Goal: Task Accomplishment & Management: Manage account settings

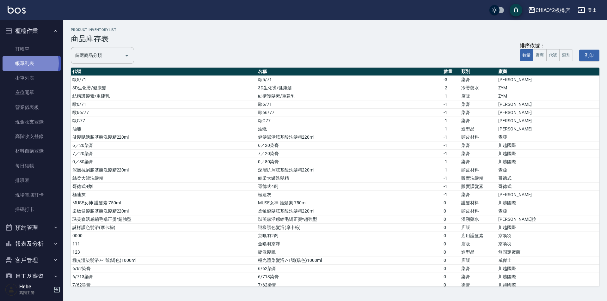
click at [24, 63] on link "帳單列表" at bounding box center [32, 63] width 58 height 15
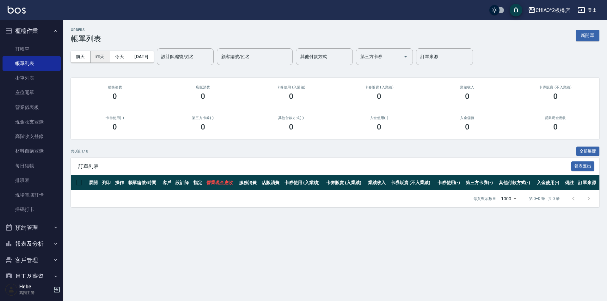
click at [97, 60] on button "昨天" at bounding box center [100, 57] width 20 height 12
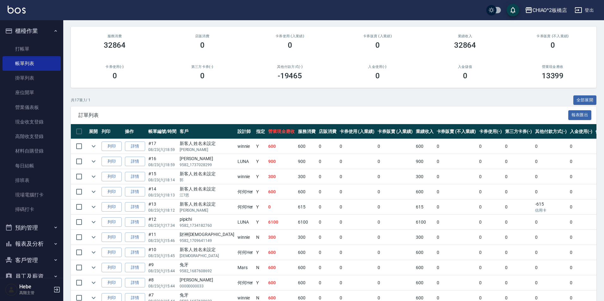
scroll to position [50, 0]
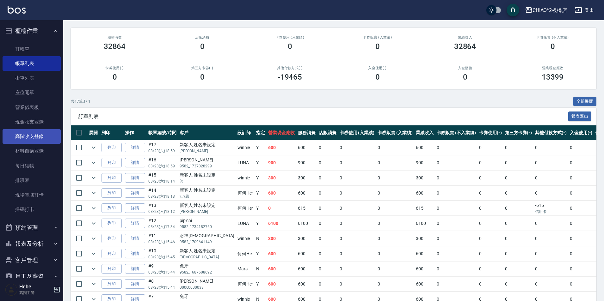
click at [32, 134] on link "高階收支登錄" at bounding box center [32, 136] width 58 height 15
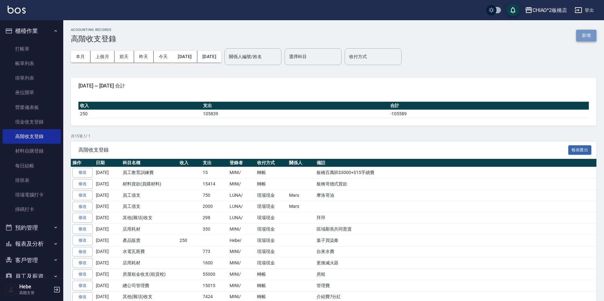
click at [586, 34] on button "新增" at bounding box center [586, 36] width 20 height 12
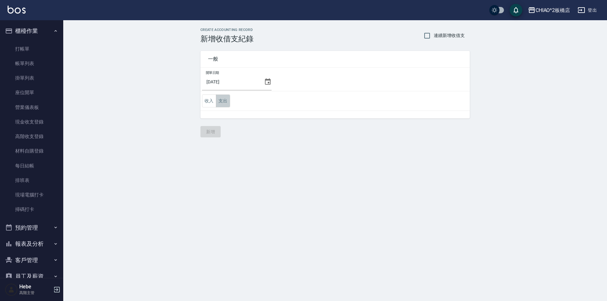
click at [224, 103] on button "支出" at bounding box center [223, 101] width 14 height 13
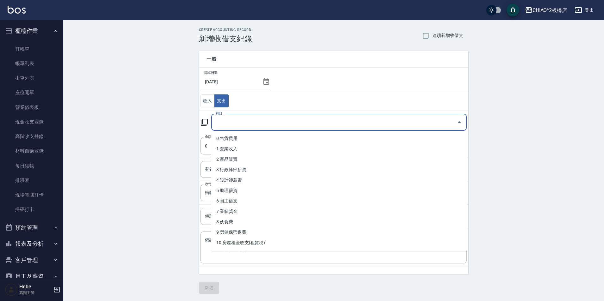
click at [225, 124] on input "科目" at bounding box center [334, 122] width 240 height 11
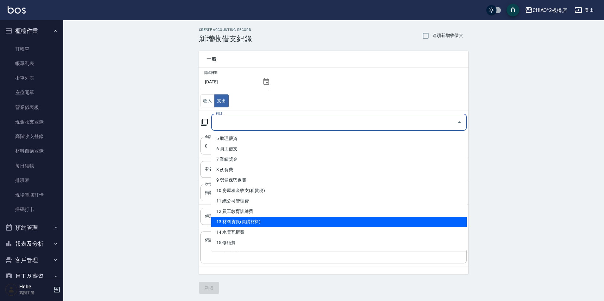
scroll to position [63, 0]
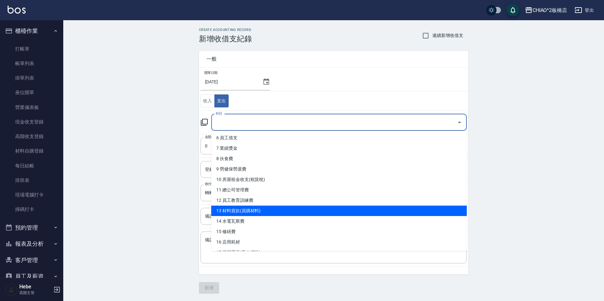
click at [263, 212] on li "13 材料貨款(員購材料)" at bounding box center [339, 211] width 256 height 10
type input "13 材料貨款(員購材料)"
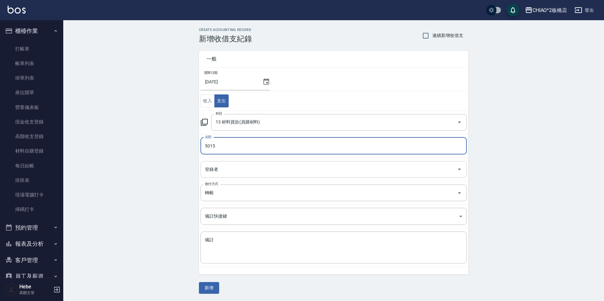
type input "5015"
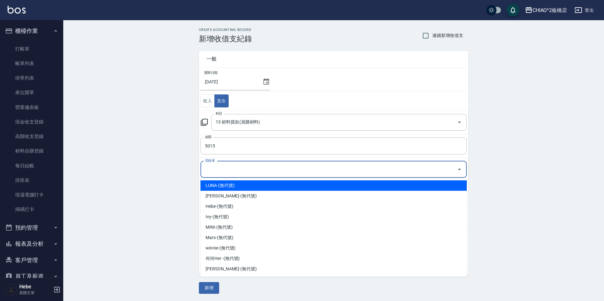
click at [247, 169] on input "登錄者" at bounding box center [328, 169] width 251 height 11
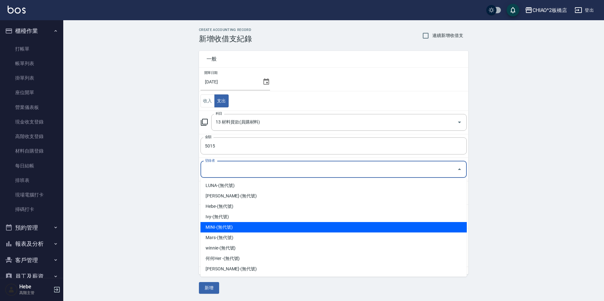
click at [247, 226] on li "MINI-(無代號)" at bounding box center [334, 227] width 266 height 10
type input "MINI-(無代號)"
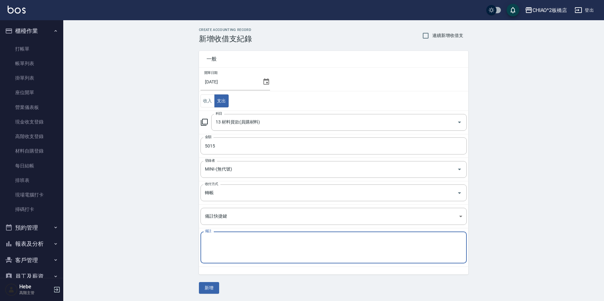
click at [233, 239] on textarea "備註" at bounding box center [333, 248] width 257 height 22
type textarea "川越貨款"
click at [211, 289] on button "新增" at bounding box center [209, 288] width 20 height 12
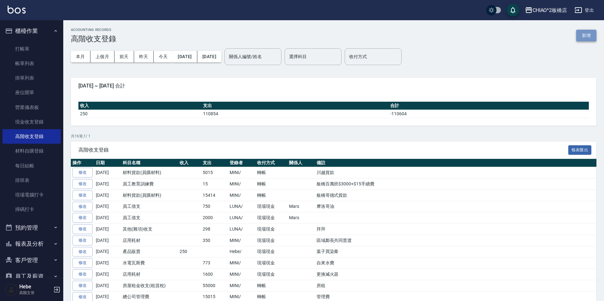
click at [587, 36] on button "新增" at bounding box center [586, 36] width 20 height 12
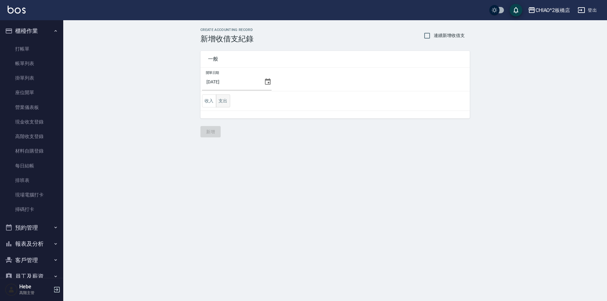
click at [227, 101] on button "支出" at bounding box center [223, 101] width 14 height 13
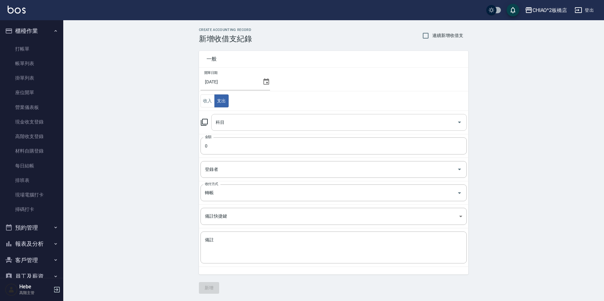
click at [231, 125] on input "科目" at bounding box center [334, 122] width 240 height 11
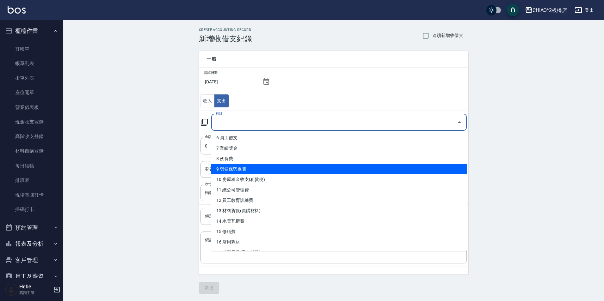
scroll to position [95, 0]
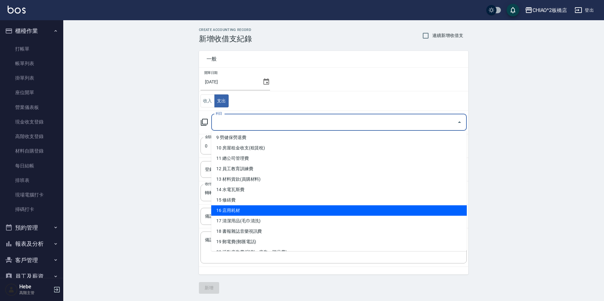
click at [246, 212] on li "16 店用耗材" at bounding box center [339, 211] width 256 height 10
type input "16 店用耗材"
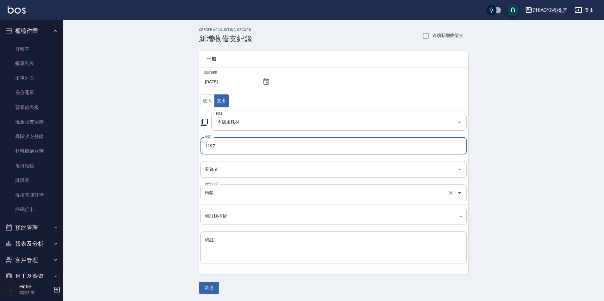
type input "1197"
click at [223, 191] on input "轉帳" at bounding box center [324, 193] width 243 height 11
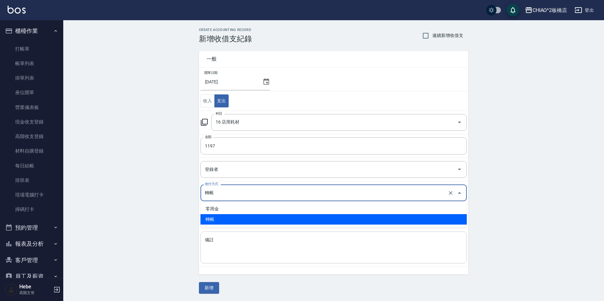
click at [228, 244] on textarea "備註" at bounding box center [333, 248] width 257 height 22
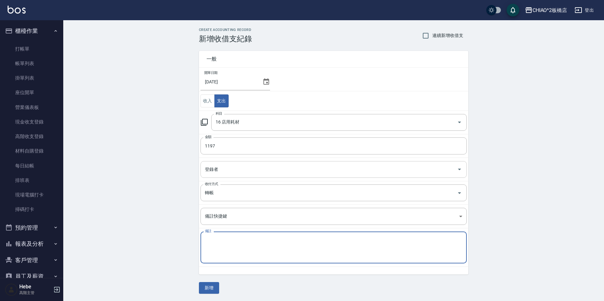
click at [238, 169] on input "登錄者" at bounding box center [328, 169] width 251 height 11
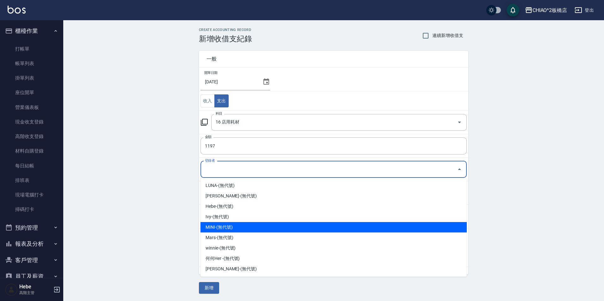
click at [234, 225] on li "MINI-(無代號)" at bounding box center [334, 227] width 266 height 10
type input "MINI-(無代號)"
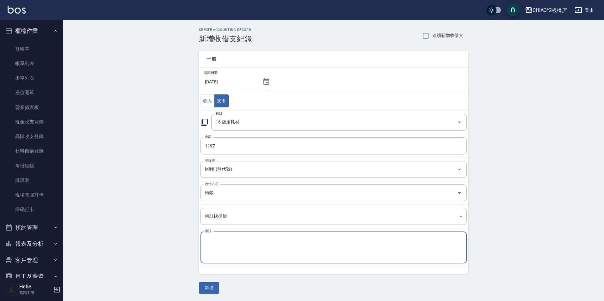
click at [219, 244] on textarea "備註" at bounding box center [333, 248] width 257 height 22
type textarea "圍巾(白色剪髮巾)"
click at [206, 285] on button "新增" at bounding box center [209, 288] width 20 height 12
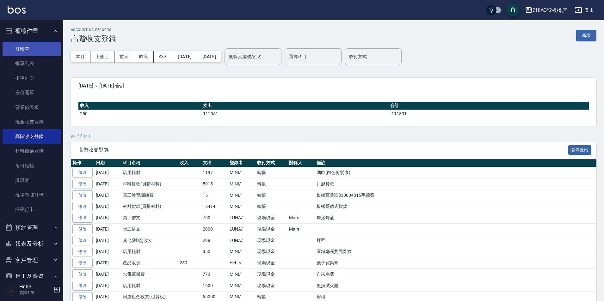
click at [20, 45] on link "打帳單" at bounding box center [32, 49] width 58 height 15
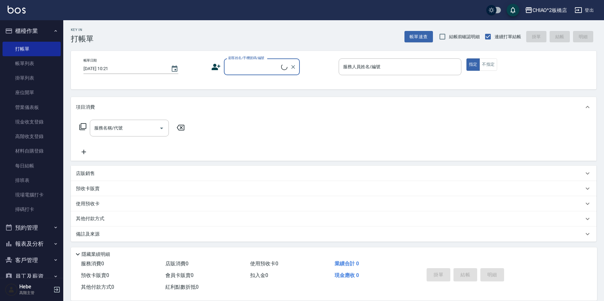
click at [239, 66] on input "顧客姓名/手機號碼/編號" at bounding box center [254, 66] width 54 height 11
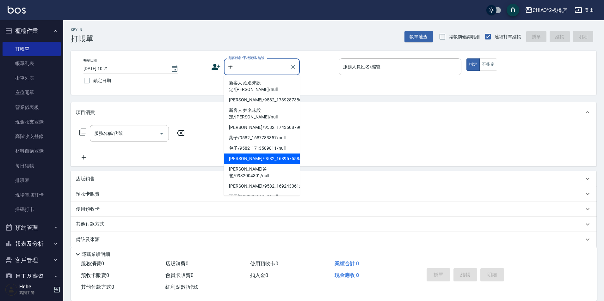
click at [254, 154] on li "[PERSON_NAME]/9582_1689575584/null" at bounding box center [262, 159] width 76 height 10
type input "[PERSON_NAME]/9582_1689575584/null"
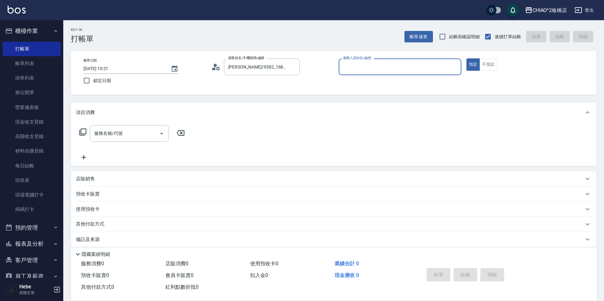
type input "MINI(無代號)"
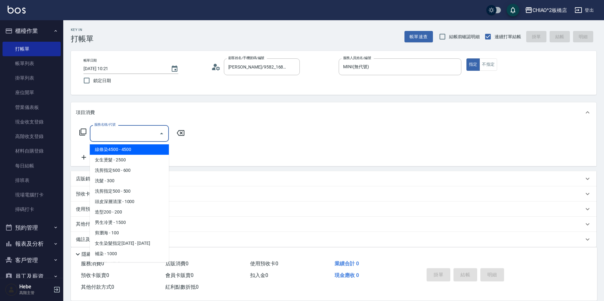
click at [132, 135] on input "服務名稱/代號" at bounding box center [125, 133] width 64 height 11
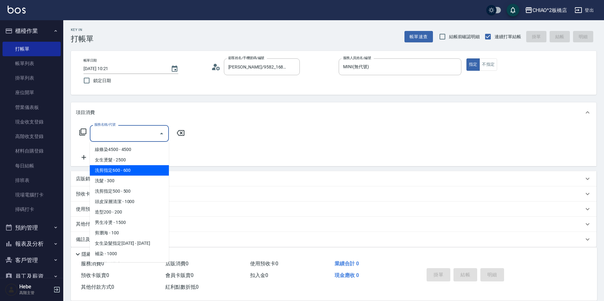
click at [135, 173] on span "洗剪指定600 - 600" at bounding box center [129, 170] width 79 height 10
type input "洗剪指定600(96678)"
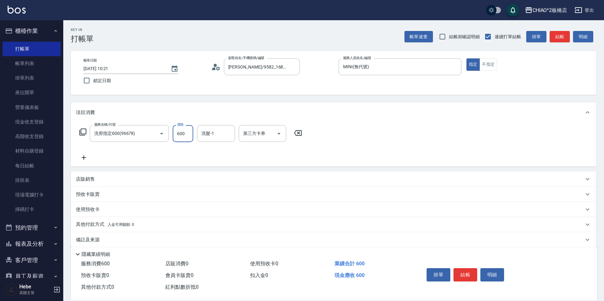
click at [182, 136] on input "600" at bounding box center [183, 133] width 21 height 17
type input "999"
click at [469, 269] on button "結帳" at bounding box center [466, 275] width 24 height 13
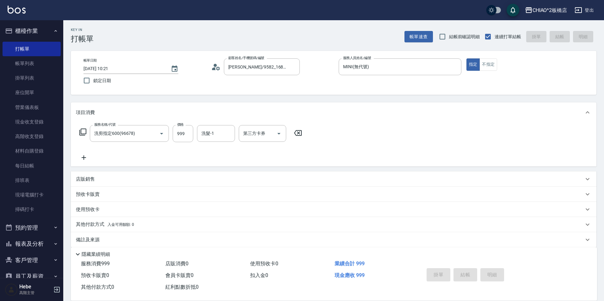
type input "[DATE] 10:22"
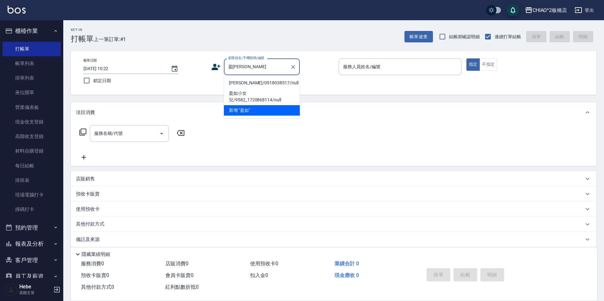
click at [252, 86] on li "[PERSON_NAME]/0918038517/null" at bounding box center [262, 83] width 76 height 10
type input "[PERSON_NAME]/0918038517/null"
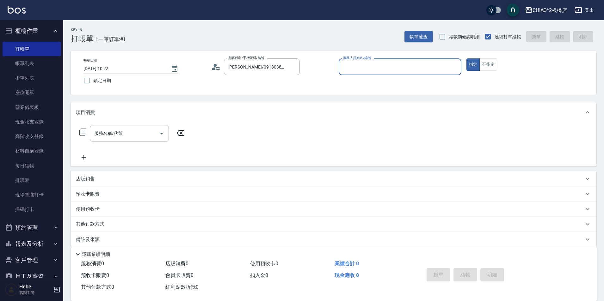
type input "MINI(無代號)"
click at [138, 134] on input "服務名稱/代號" at bounding box center [125, 133] width 64 height 11
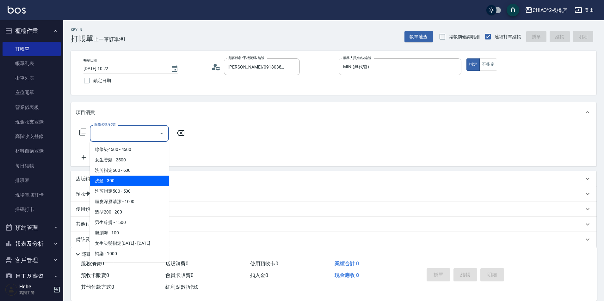
click at [134, 180] on span "洗髮 - 300" at bounding box center [129, 181] width 79 height 10
type input "洗髮(96679)"
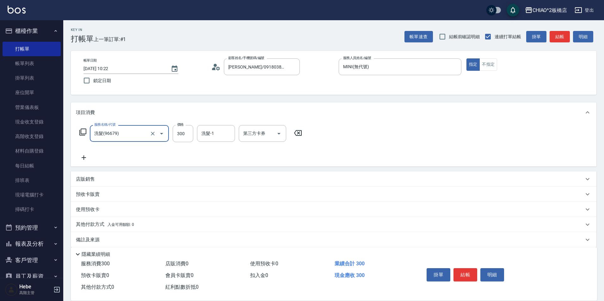
click at [82, 159] on icon at bounding box center [84, 158] width 16 height 8
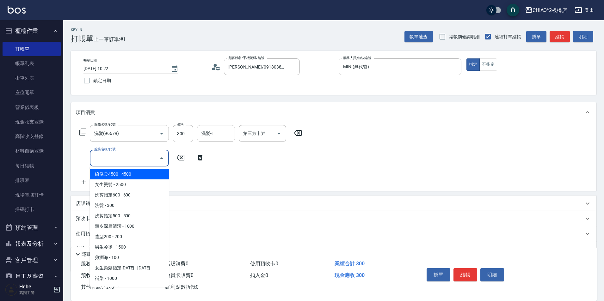
click at [113, 161] on input "服務名稱/代號" at bounding box center [125, 158] width 64 height 11
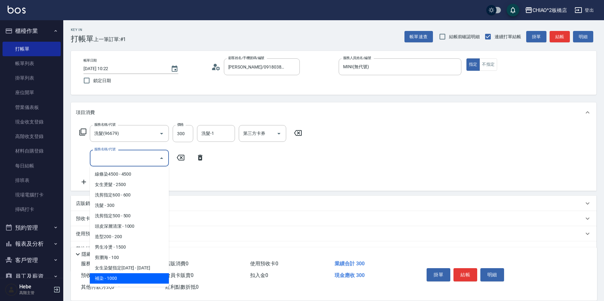
click at [133, 279] on span "補染 - 1000" at bounding box center [129, 279] width 79 height 10
type input "補染(96701)"
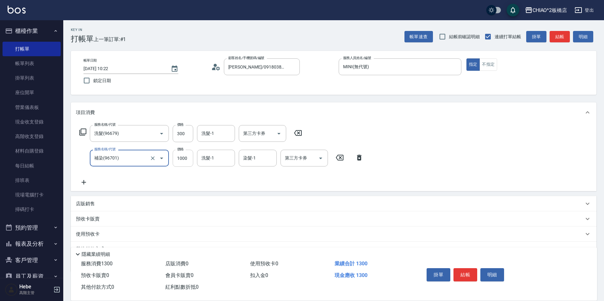
click at [188, 160] on input "1000" at bounding box center [183, 158] width 21 height 17
type input "1400"
click at [469, 275] on button "結帳" at bounding box center [466, 275] width 24 height 13
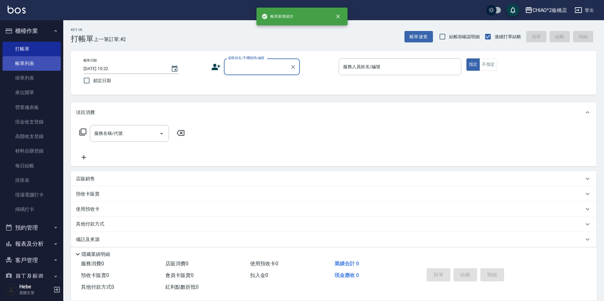
click at [26, 63] on link "帳單列表" at bounding box center [32, 63] width 58 height 15
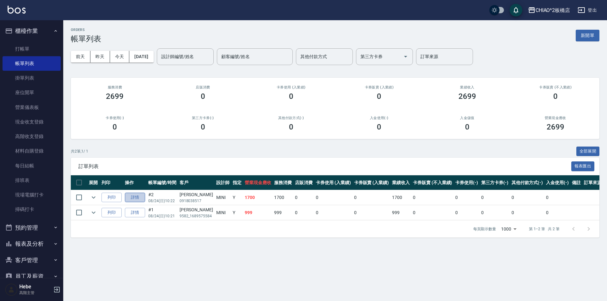
click at [131, 199] on link "詳情" at bounding box center [135, 198] width 20 height 10
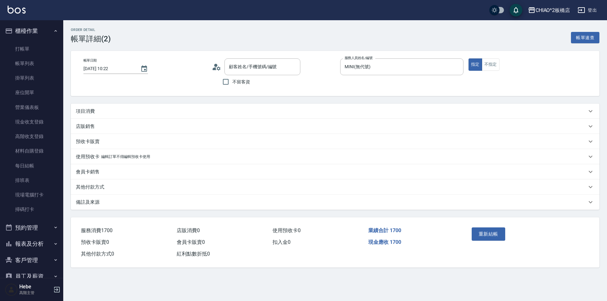
type input "MINI(無代號)"
click at [216, 68] on icon at bounding box center [216, 66] width 9 height 9
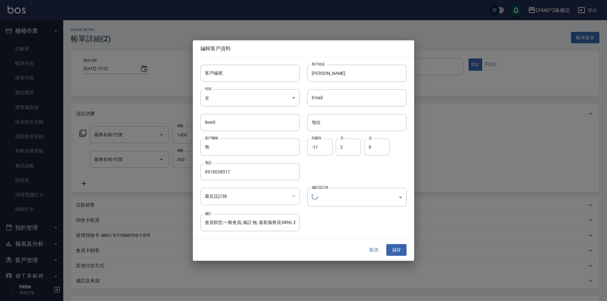
type input "[PERSON_NAME]/0918038517/null"
type input "補染(96701)"
type input "洗髮(96679)"
type input "a5c7d3d4-0374-40f9-b7b7-bf2933c00e21"
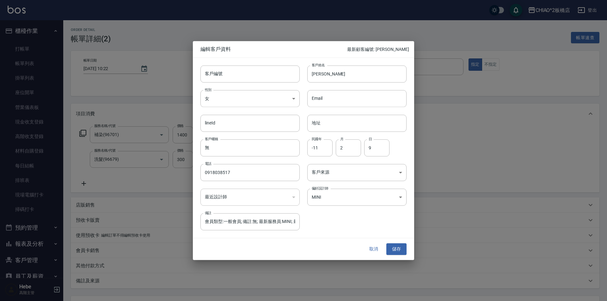
click at [275, 31] on div at bounding box center [303, 150] width 607 height 301
click at [371, 251] on button "取消" at bounding box center [374, 250] width 20 height 12
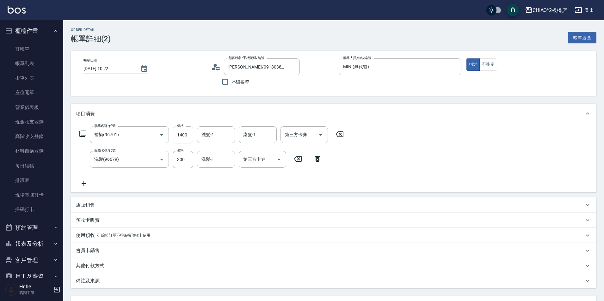
click at [213, 67] on icon at bounding box center [215, 66] width 9 height 9
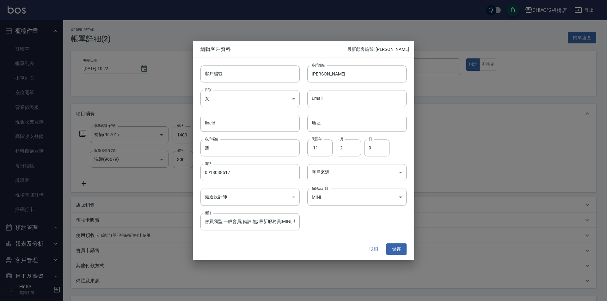
click at [234, 28] on div at bounding box center [303, 150] width 607 height 301
click at [378, 249] on button "取消" at bounding box center [374, 250] width 20 height 12
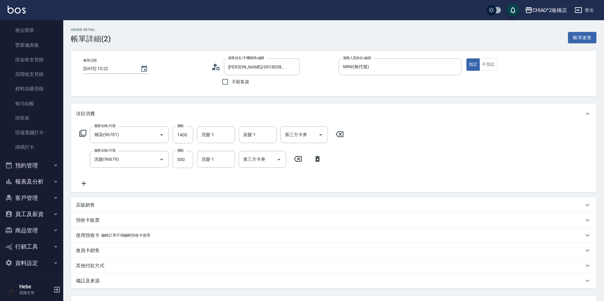
scroll to position [63, 0]
click at [29, 200] on button "客戶管理" at bounding box center [32, 197] width 58 height 16
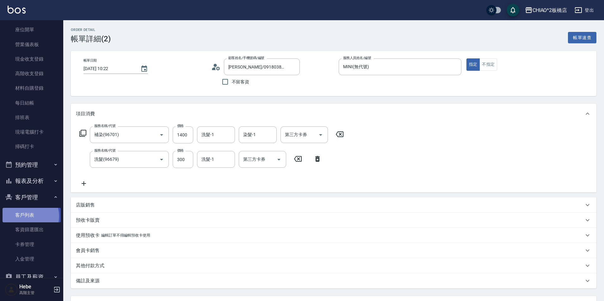
click at [26, 216] on link "客戶列表" at bounding box center [32, 215] width 58 height 15
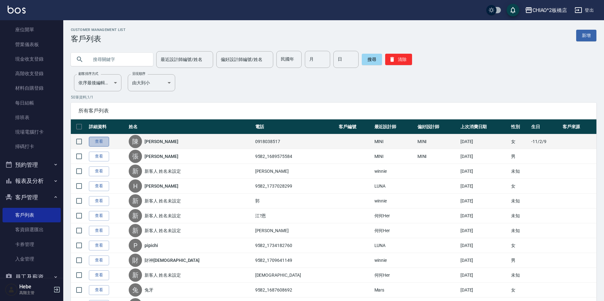
click at [98, 140] on link "查看" at bounding box center [99, 142] width 20 height 10
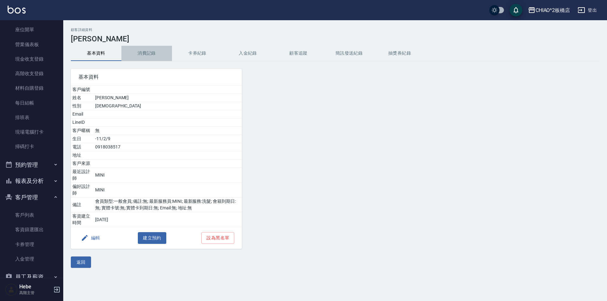
click at [151, 50] on button "消費記錄" at bounding box center [146, 53] width 51 height 15
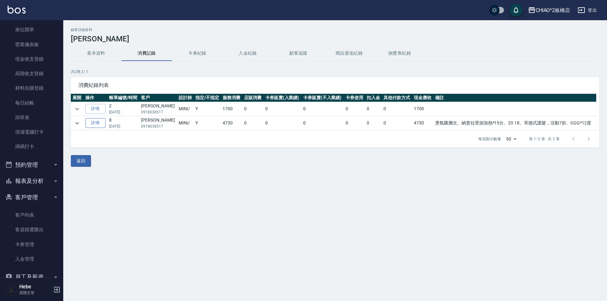
click at [102, 124] on link "詳情" at bounding box center [95, 123] width 20 height 10
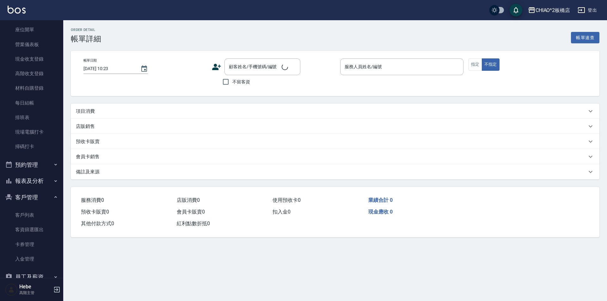
type input "[DATE] 14:19"
type input "MINI(無代號)"
type input "燙氛圍層次。納普拉受損加熱*15分。20.18。哥德式護髮，活動7折。GGG*12度"
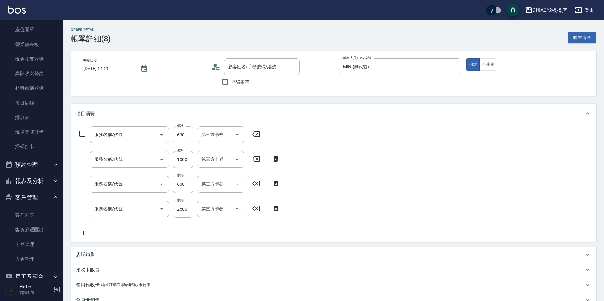
type input "[PERSON_NAME]/0918038517/null"
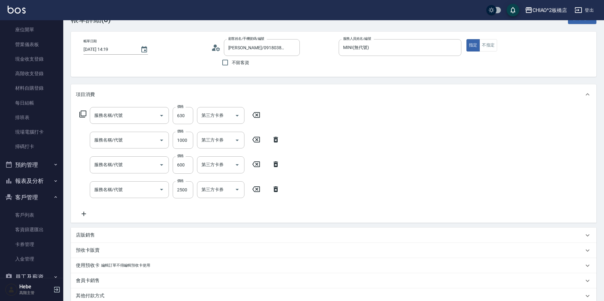
type input "造型200(96686)"
type input "補染(96701)"
type input "洗剪指定600(96678)"
type input "女生燙髮(96677)"
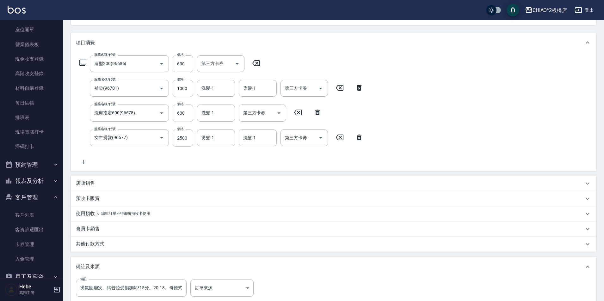
scroll to position [114, 0]
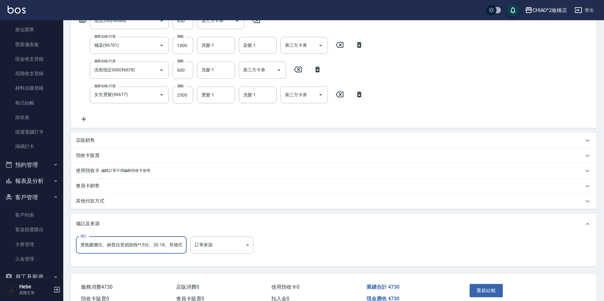
click at [181, 247] on input "燙氛圍層次。納普拉受損加熱*15分。20.18。哥德式護髮，活動7折。GGG*12度" at bounding box center [131, 245] width 111 height 17
type input "燙氛圍層次。納普拉受損加熱*15分。20.18。哥德式 護髮，活動7折。GGG*12度"
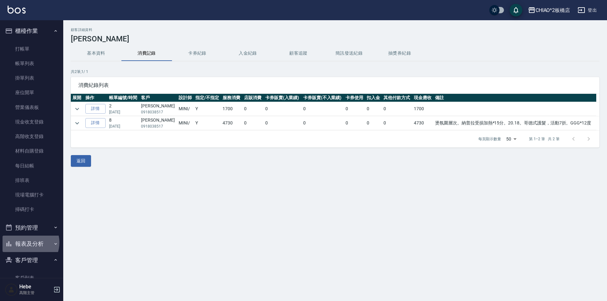
click at [27, 243] on button "報表及分析" at bounding box center [32, 244] width 58 height 16
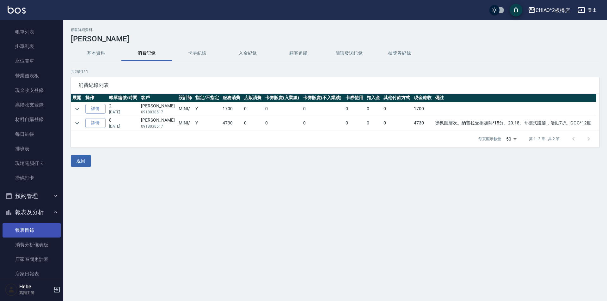
click at [27, 236] on link "報表目錄" at bounding box center [32, 230] width 58 height 15
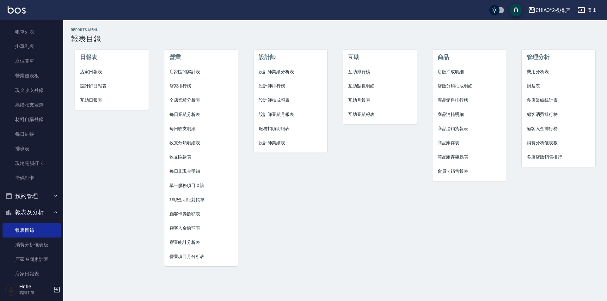
click at [290, 112] on span "設計師業績月報表" at bounding box center [291, 114] width 64 height 7
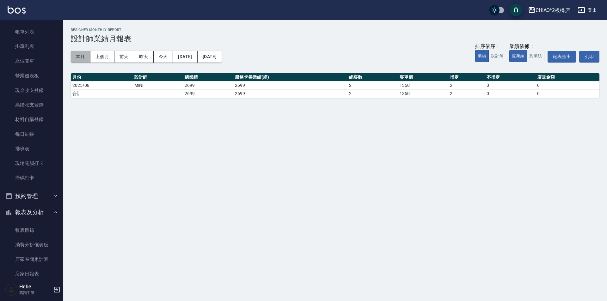
click at [82, 56] on button "本月" at bounding box center [81, 57] width 20 height 12
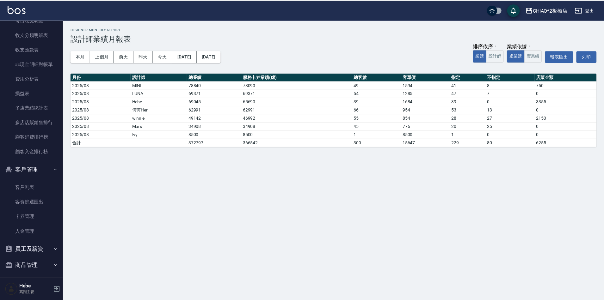
scroll to position [728, 0]
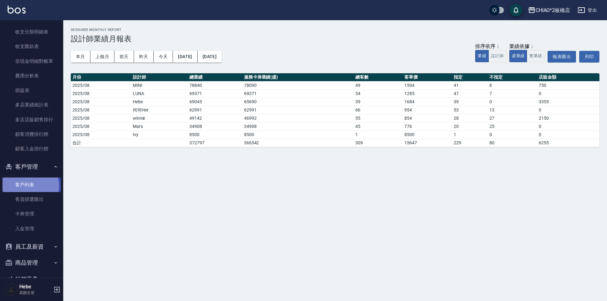
click at [28, 187] on link "客戶列表" at bounding box center [32, 185] width 58 height 15
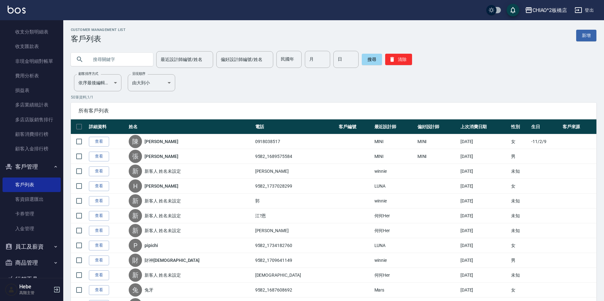
click at [131, 60] on input "text" at bounding box center [118, 59] width 59 height 17
type input "5"
type input "芷"
click at [176, 62] on input "最近設計師編號/姓名" at bounding box center [184, 59] width 51 height 11
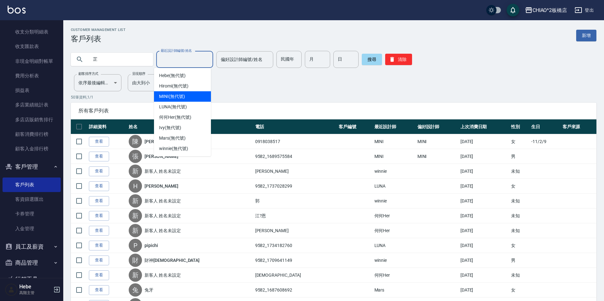
click at [189, 96] on div "MINI (無代號)" at bounding box center [182, 96] width 57 height 10
type input "MINI(無代號)"
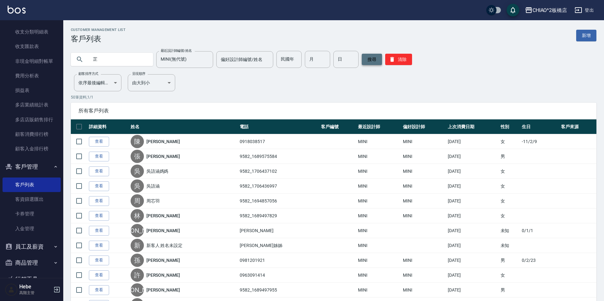
click at [374, 59] on button "搜尋" at bounding box center [372, 59] width 20 height 11
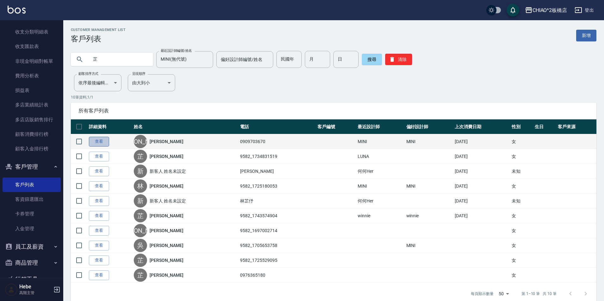
click at [95, 145] on link "查看" at bounding box center [99, 142] width 20 height 10
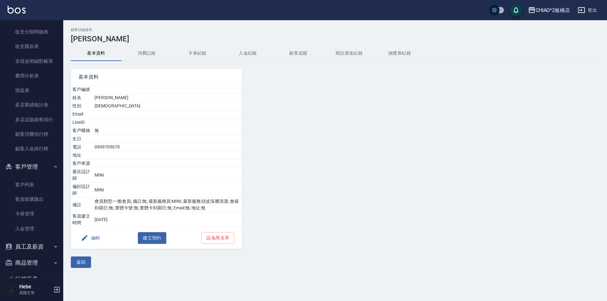
click at [137, 57] on button "消費記錄" at bounding box center [146, 53] width 51 height 15
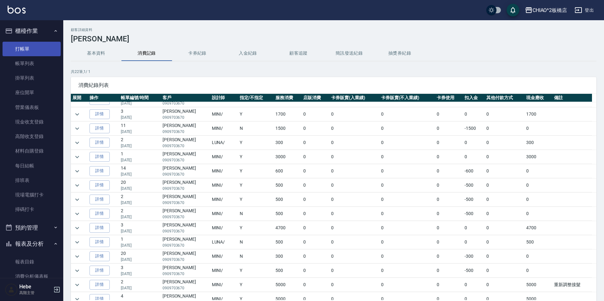
click at [27, 49] on link "打帳單" at bounding box center [32, 49] width 58 height 15
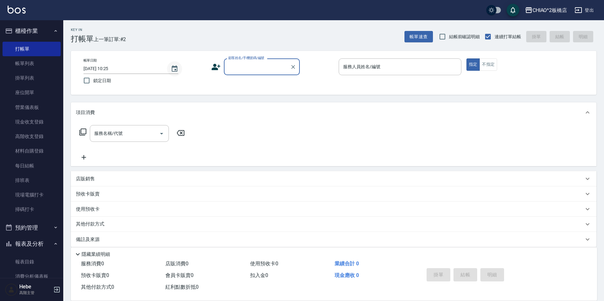
click at [173, 71] on icon "Choose date, selected date is 2025-08-24" at bounding box center [175, 68] width 6 height 6
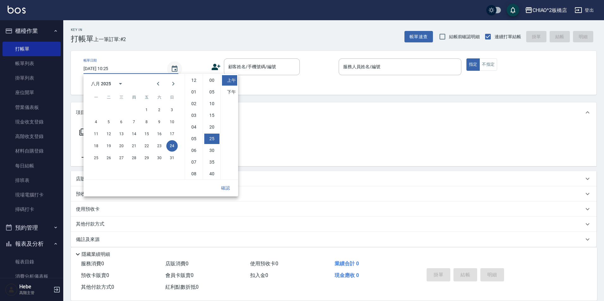
scroll to position [35, 0]
click at [158, 146] on button "23" at bounding box center [159, 145] width 11 height 11
type input "[DATE] 10:25"
click at [224, 188] on button "確認" at bounding box center [225, 189] width 20 height 12
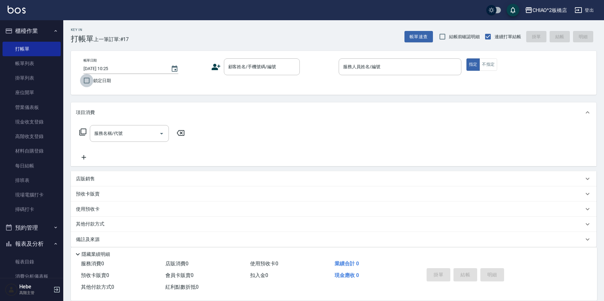
click at [85, 81] on input "鎖定日期" at bounding box center [86, 80] width 13 height 13
checkbox input "true"
click at [234, 69] on input "顧客姓名/手機號碼/編號" at bounding box center [257, 66] width 61 height 11
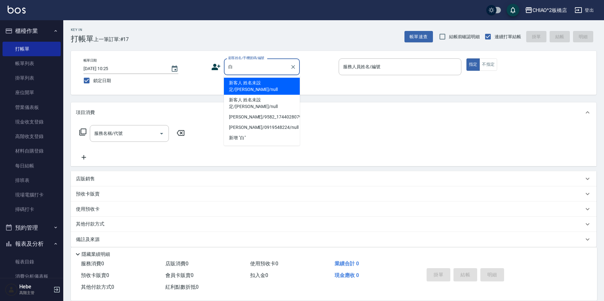
click at [265, 78] on li "新客人 姓名未設定/[PERSON_NAME]/null" at bounding box center [262, 86] width 76 height 17
type input "新客人 姓名未設定/[PERSON_NAME]/null"
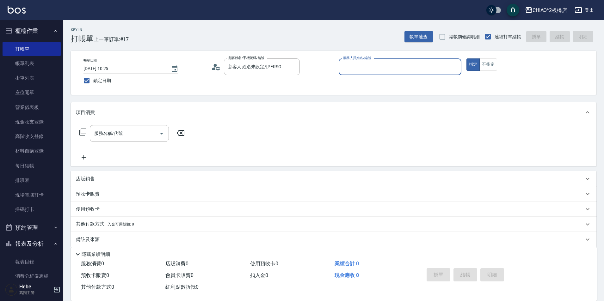
click at [354, 71] on input "服務人員姓名/編號" at bounding box center [400, 66] width 117 height 11
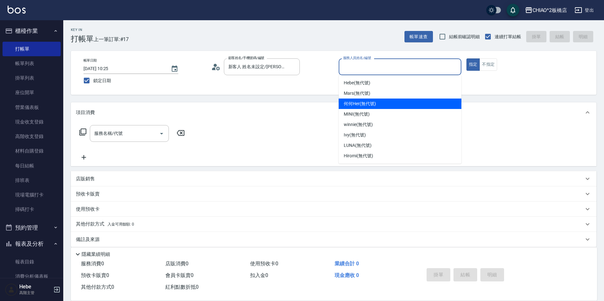
click at [359, 102] on span "何何Her (無代號)" at bounding box center [360, 104] width 32 height 7
type input "何何Her (無代號)"
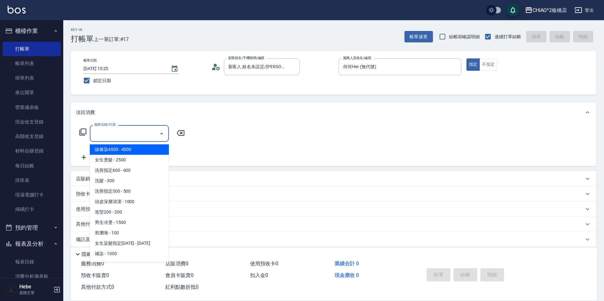
click at [151, 132] on input "服務名稱/代號" at bounding box center [125, 133] width 64 height 11
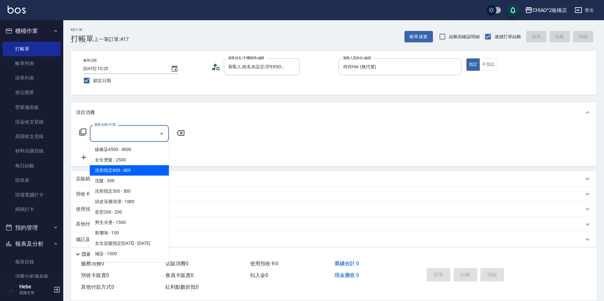
click at [142, 172] on span "洗剪指定600 - 600" at bounding box center [129, 170] width 79 height 10
type input "洗剪指定600(96678)"
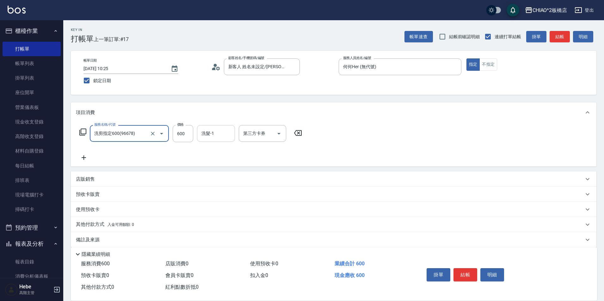
click at [213, 139] on input "洗髮-1" at bounding box center [216, 133] width 32 height 11
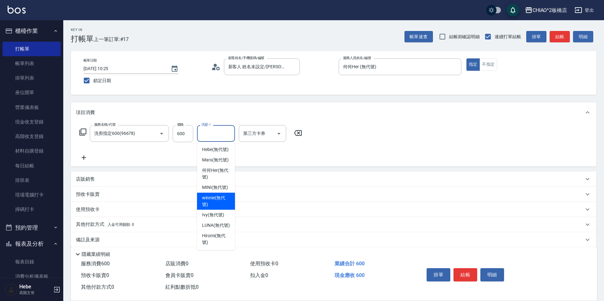
click at [215, 197] on span "winnie (無代號)" at bounding box center [216, 201] width 28 height 13
type input "winnie(無代號)"
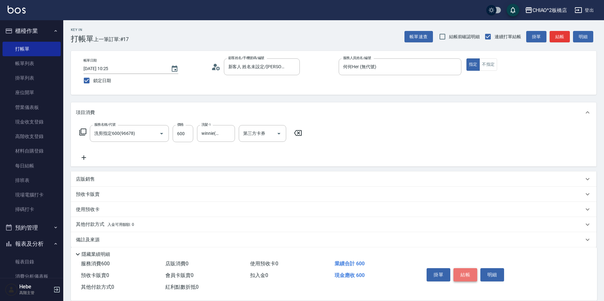
click at [462, 272] on button "結帳" at bounding box center [466, 275] width 24 height 13
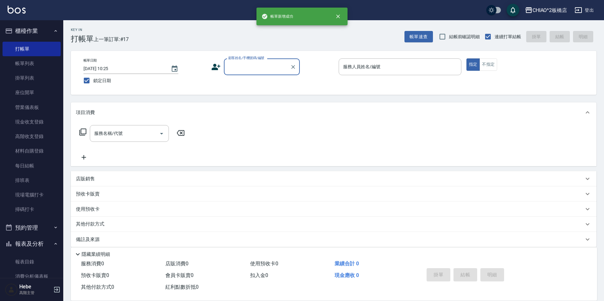
scroll to position [0, 0]
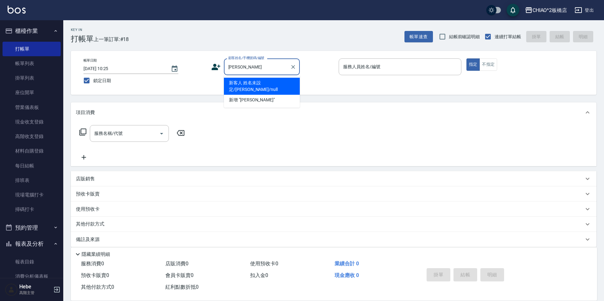
click at [286, 86] on li "新客人 姓名未設定/[PERSON_NAME]/null" at bounding box center [262, 86] width 76 height 17
type input "新客人 姓名未設定/[PERSON_NAME]/null"
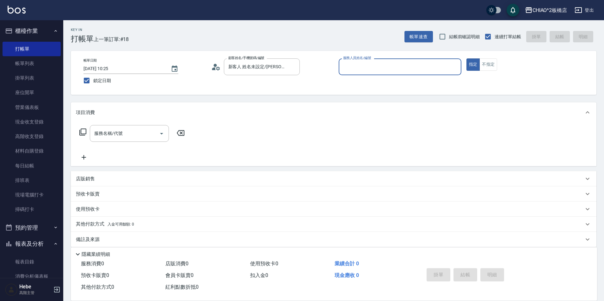
click at [369, 66] on input "服務人員姓名/編號" at bounding box center [400, 66] width 117 height 11
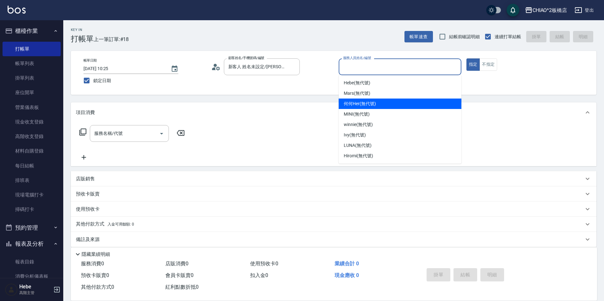
click at [366, 103] on span "何何Her (無代號)" at bounding box center [360, 104] width 32 height 7
type input "何何Her (無代號)"
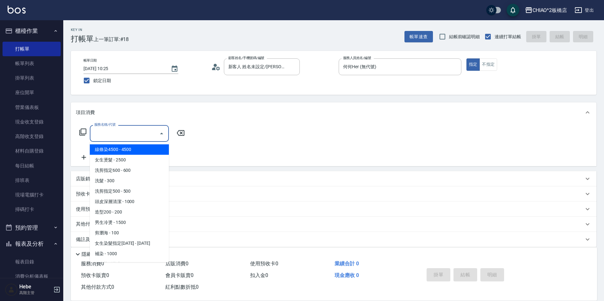
click at [140, 133] on input "服務名稱/代號" at bounding box center [125, 133] width 64 height 11
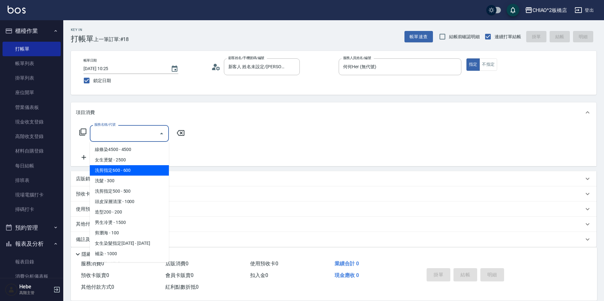
click at [146, 169] on span "洗剪指定600 - 600" at bounding box center [129, 170] width 79 height 10
type input "洗剪指定600(96678)"
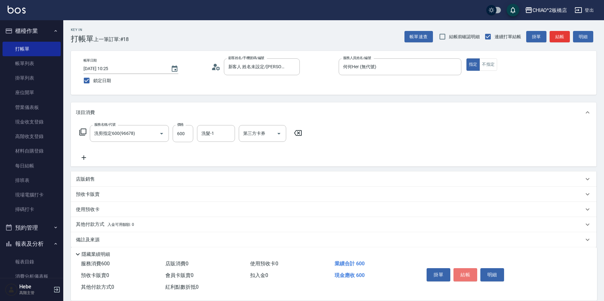
drag, startPoint x: 468, startPoint y: 269, endPoint x: 463, endPoint y: 269, distance: 4.1
click at [467, 269] on button "結帳" at bounding box center [466, 275] width 24 height 13
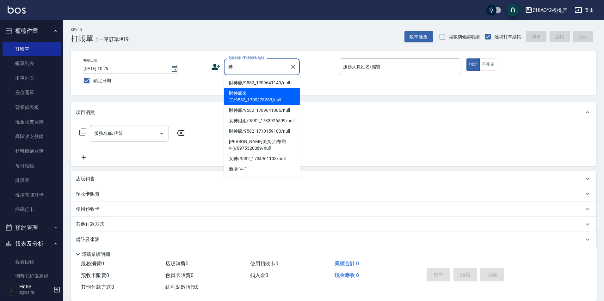
click at [270, 100] on li "財神爺來了/9582_1709278263/null" at bounding box center [262, 96] width 76 height 17
type input "財神爺來了/9582_1709278263/null"
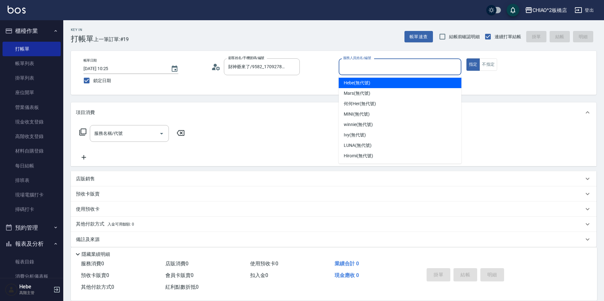
click at [376, 71] on input "服務人員姓名/編號" at bounding box center [400, 66] width 117 height 11
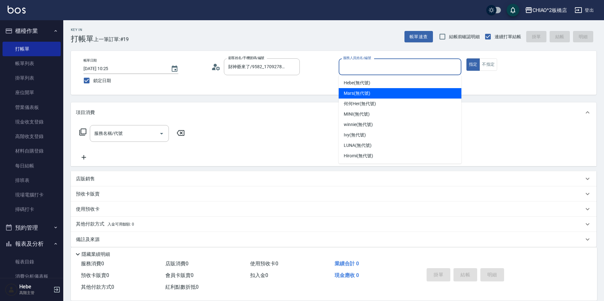
click at [372, 93] on div "Mars (無代號)" at bounding box center [400, 93] width 123 height 10
type input "Mars(無代號)"
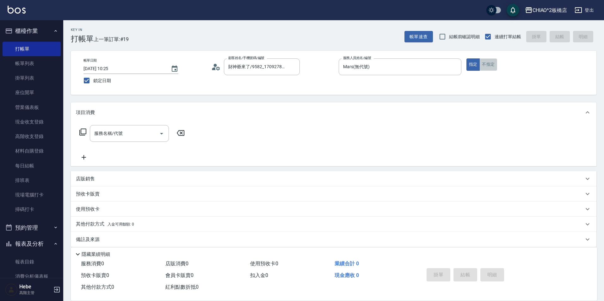
click at [487, 65] on button "不指定" at bounding box center [489, 65] width 18 height 12
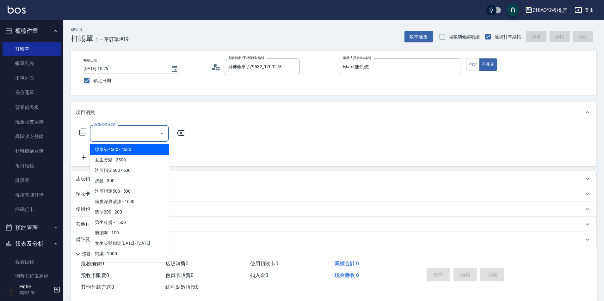
click at [131, 137] on input "服務名稱/代號" at bounding box center [125, 133] width 64 height 11
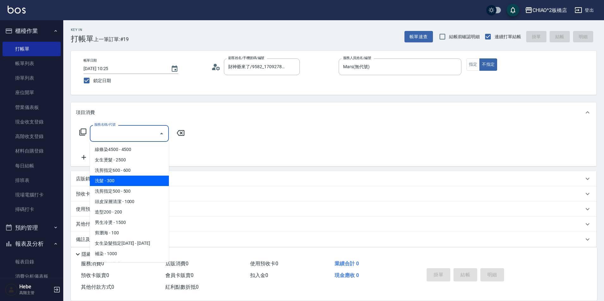
click at [134, 177] on span "洗髮 - 300" at bounding box center [129, 181] width 79 height 10
type input "洗髮(96679)"
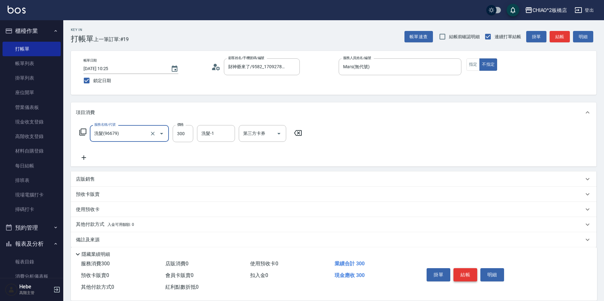
click at [468, 274] on button "結帳" at bounding box center [466, 275] width 24 height 13
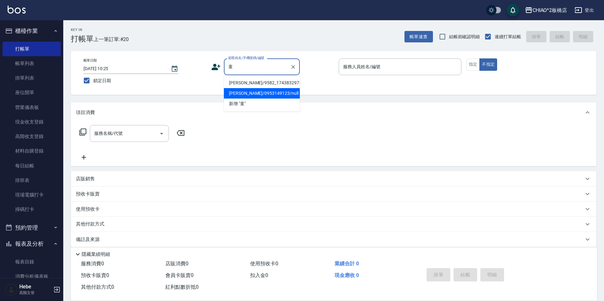
click at [262, 89] on li "[PERSON_NAME]/0953149123/null" at bounding box center [262, 93] width 76 height 10
type input "[PERSON_NAME]/0953149123/null"
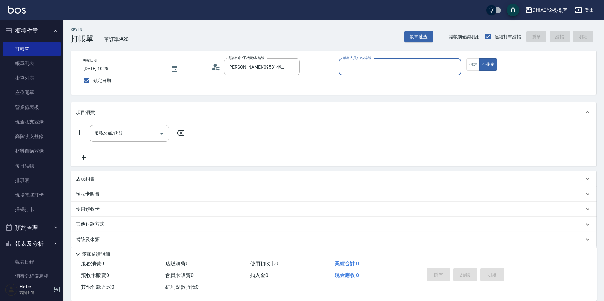
click at [375, 63] on input "服務人員姓名/編號" at bounding box center [400, 66] width 117 height 11
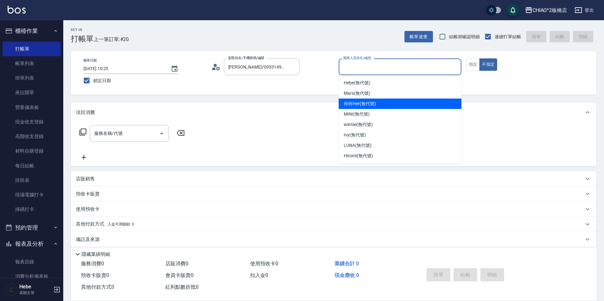
click at [378, 102] on div "何何Her (無代號)" at bounding box center [400, 104] width 123 height 10
type input "何何Her (無代號)"
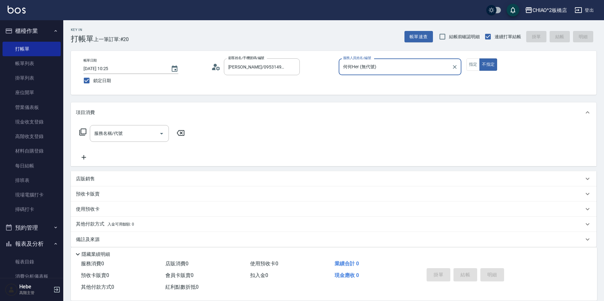
drag, startPoint x: 476, startPoint y: 65, endPoint x: 440, endPoint y: 74, distance: 37.8
click at [475, 65] on button "指定" at bounding box center [474, 65] width 14 height 12
click at [118, 133] on input "服務名稱/代號" at bounding box center [125, 133] width 64 height 11
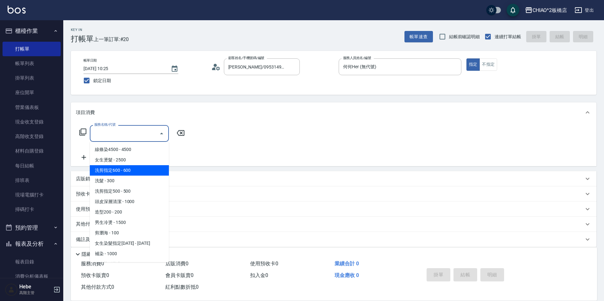
click at [129, 168] on span "洗剪指定600 - 600" at bounding box center [129, 170] width 79 height 10
type input "洗剪指定600(96678)"
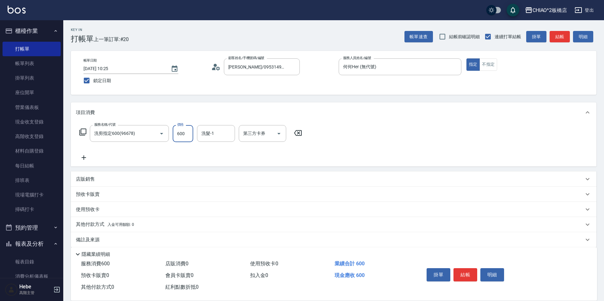
click at [187, 138] on input "600" at bounding box center [183, 133] width 21 height 17
type input "900"
click at [468, 271] on button "結帳" at bounding box center [466, 275] width 24 height 13
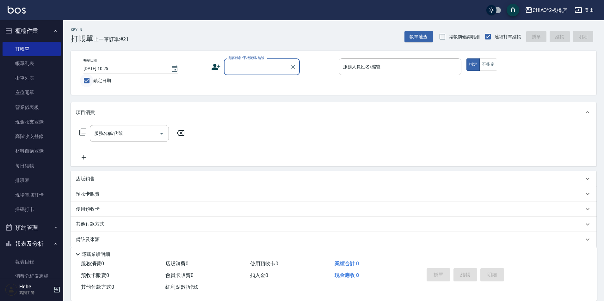
click at [86, 82] on input "鎖定日期" at bounding box center [86, 80] width 13 height 13
checkbox input "false"
type input "[DATE] 10:32"
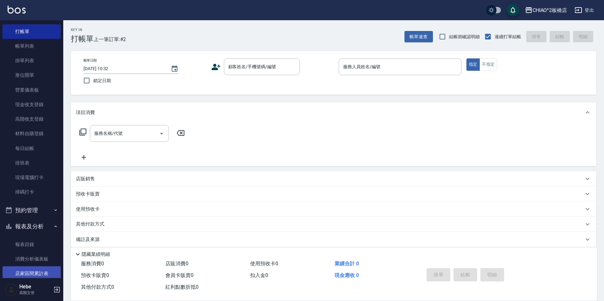
scroll to position [32, 0]
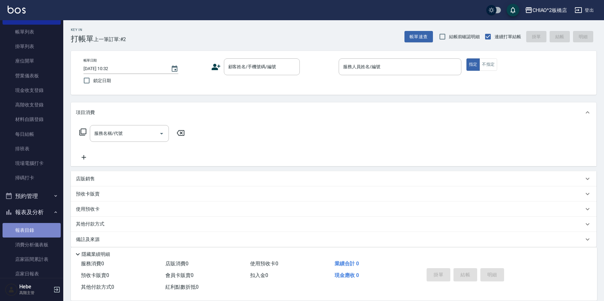
click at [40, 237] on link "報表目錄" at bounding box center [32, 230] width 58 height 15
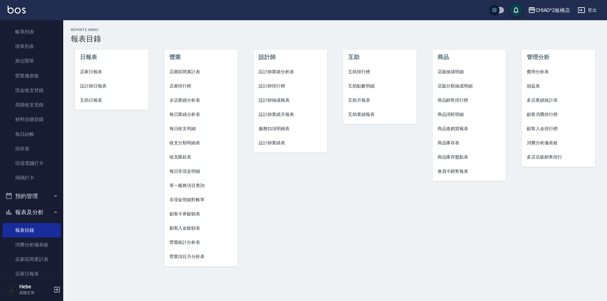
click at [98, 73] on span "店家日報表" at bounding box center [112, 72] width 64 height 7
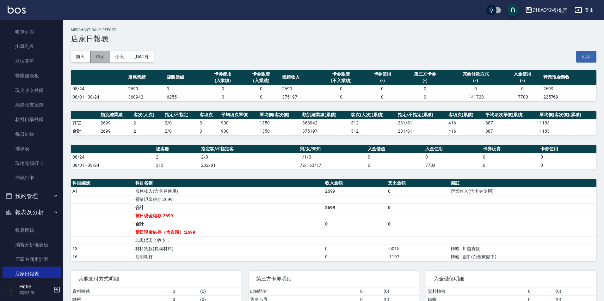
click at [100, 59] on button "昨天" at bounding box center [100, 57] width 20 height 12
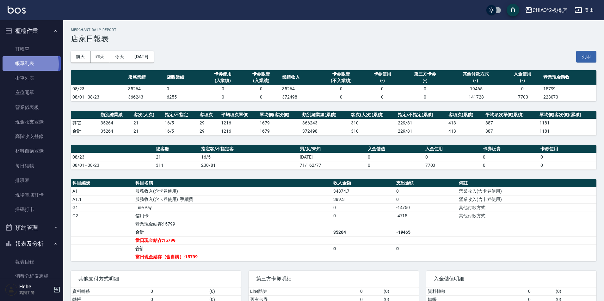
click at [25, 65] on link "帳單列表" at bounding box center [32, 63] width 58 height 15
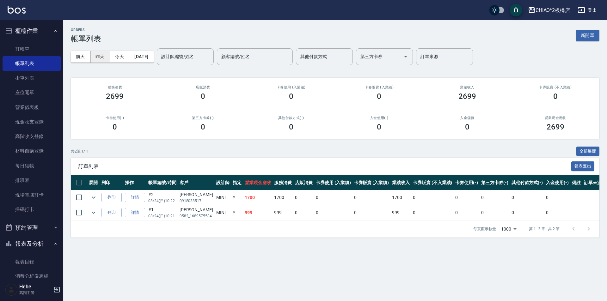
click at [97, 58] on button "昨天" at bounding box center [100, 57] width 20 height 12
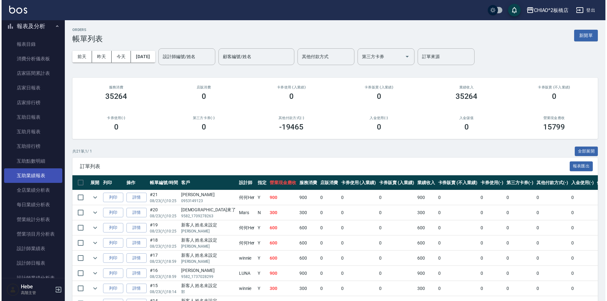
scroll to position [318, 0]
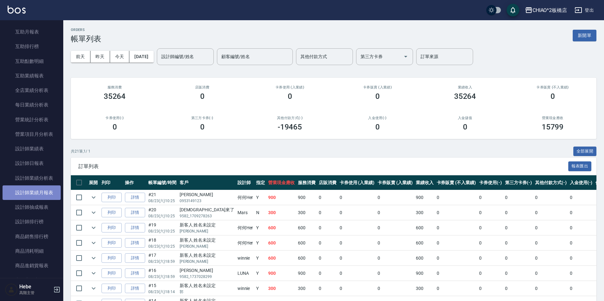
click at [46, 195] on link "設計師業績月報表" at bounding box center [32, 193] width 58 height 15
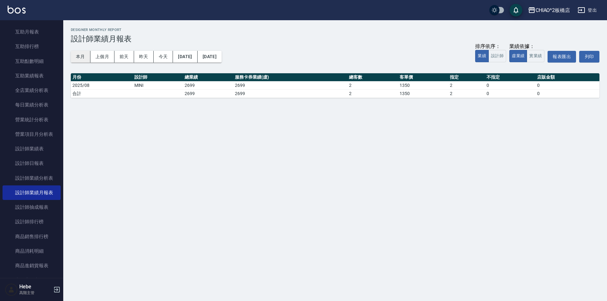
click at [81, 57] on button "本月" at bounding box center [81, 57] width 20 height 12
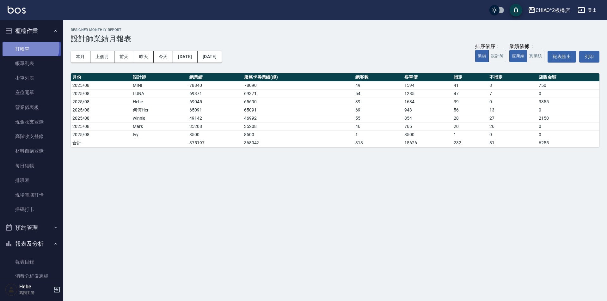
click at [24, 46] on link "打帳單" at bounding box center [32, 49] width 58 height 15
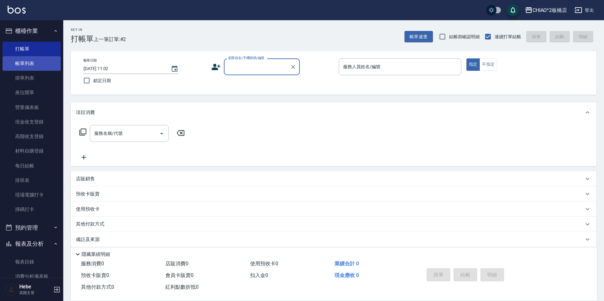
click at [46, 58] on link "帳單列表" at bounding box center [32, 63] width 58 height 15
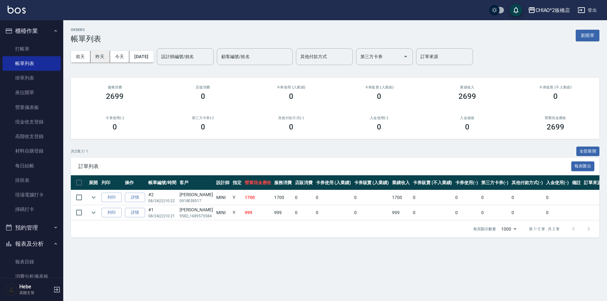
click at [104, 56] on button "昨天" at bounding box center [100, 57] width 20 height 12
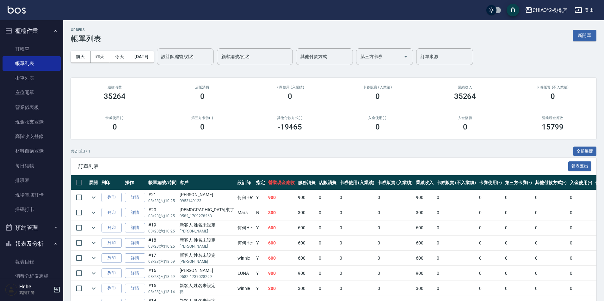
click at [203, 64] on div "設計師編號/姓名" at bounding box center [185, 56] width 57 height 17
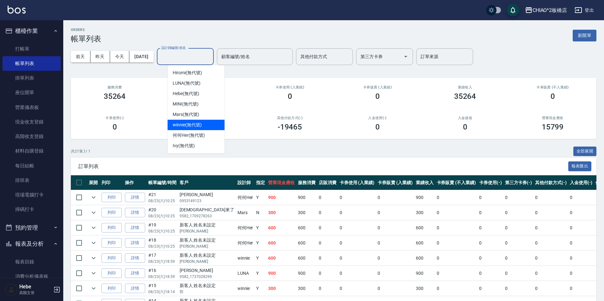
click at [207, 123] on div "winnie (無代號)" at bounding box center [196, 125] width 57 height 10
type input "winnie(無代號)"
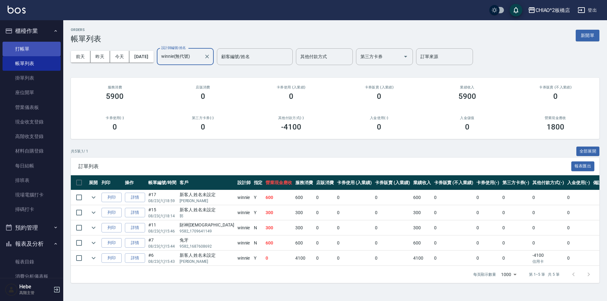
click at [36, 48] on link "打帳單" at bounding box center [32, 49] width 58 height 15
